Goal: Transaction & Acquisition: Purchase product/service

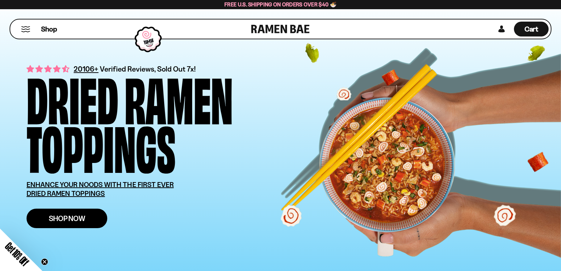
click at [69, 215] on span "Shop Now" at bounding box center [67, 217] width 36 height 7
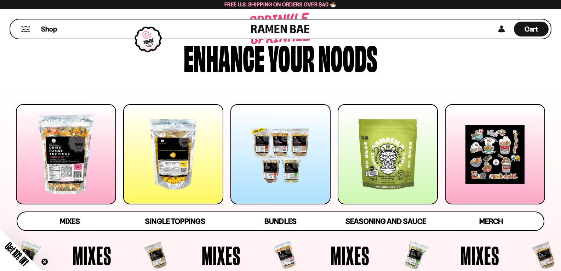
scroll to position [42, 0]
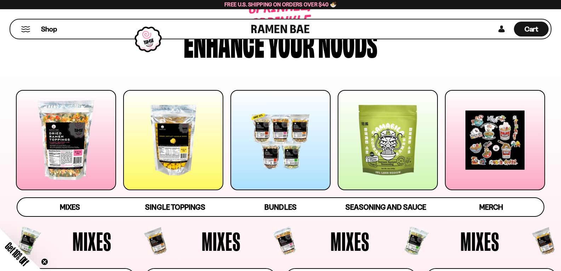
click at [162, 168] on div at bounding box center [173, 140] width 100 height 100
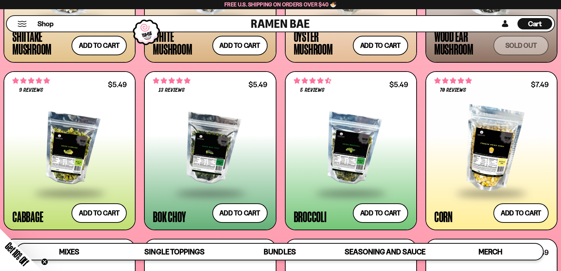
scroll to position [1126, 0]
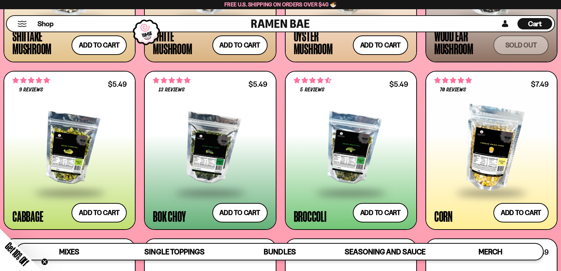
click at [53, 167] on div at bounding box center [69, 148] width 114 height 86
